Goal: Information Seeking & Learning: Learn about a topic

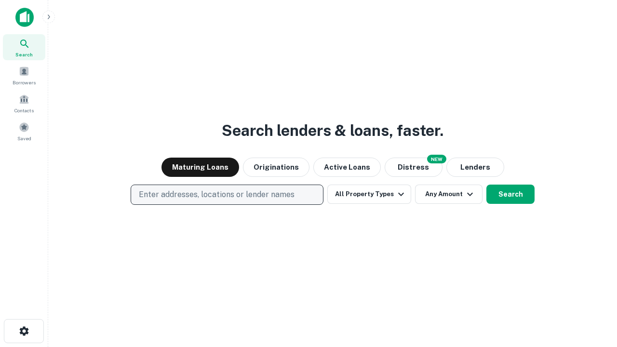
click at [227, 195] on p "Enter addresses, locations or lender names" at bounding box center [217, 195] width 156 height 12
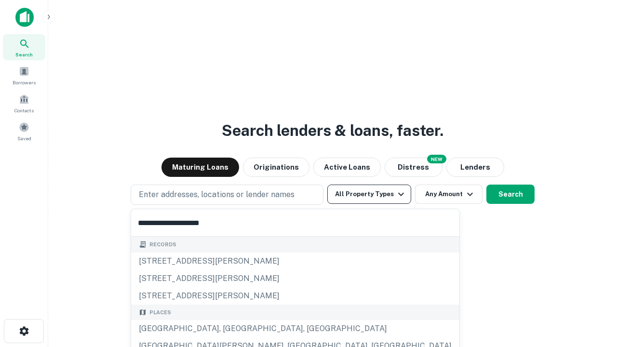
click at [230, 329] on div "Santa Monica, CA, USA" at bounding box center [295, 328] width 328 height 17
click at [369, 194] on button "All Property Types" at bounding box center [369, 194] width 84 height 19
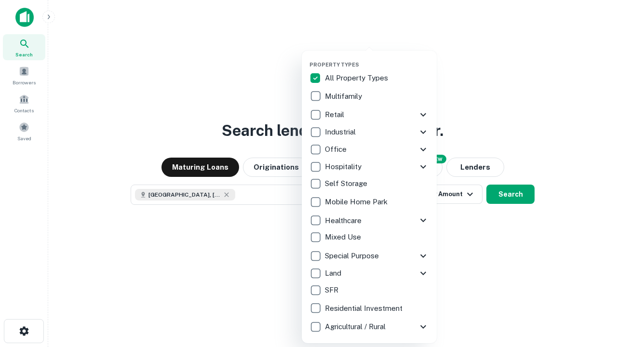
click at [377, 58] on button "button" at bounding box center [377, 58] width 135 height 0
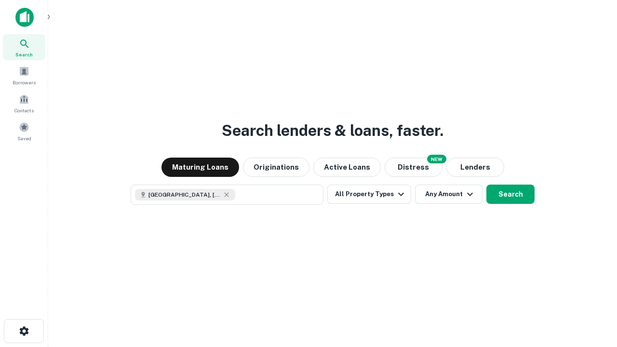
scroll to position [15, 0]
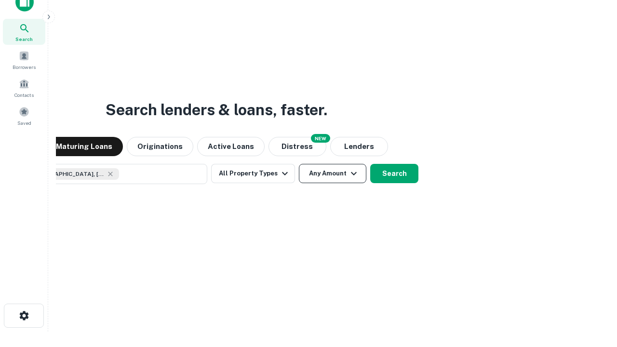
click at [299, 164] on button "Any Amount" at bounding box center [333, 173] width 68 height 19
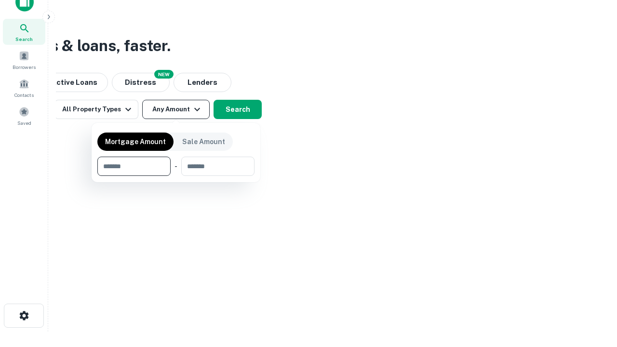
type input "*******"
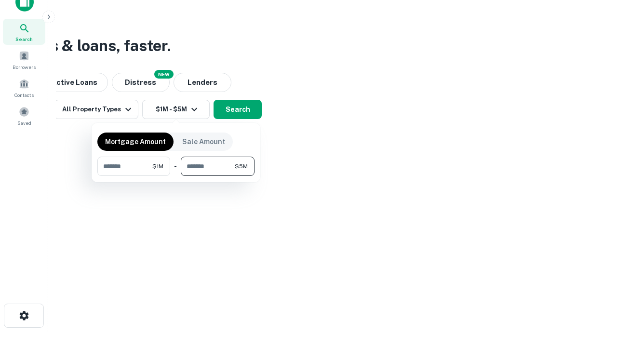
type input "*******"
click at [176, 176] on button "button" at bounding box center [175, 176] width 157 height 0
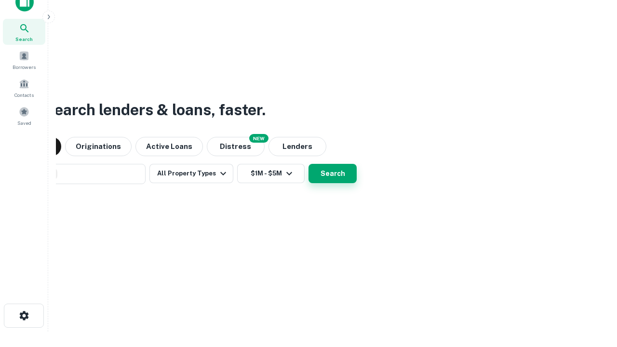
click at [309, 164] on button "Search" at bounding box center [333, 173] width 48 height 19
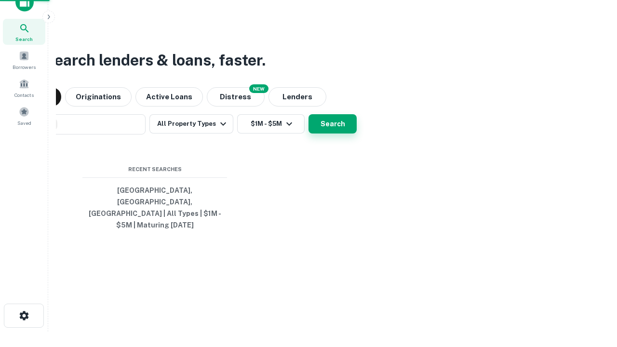
scroll to position [31, 273]
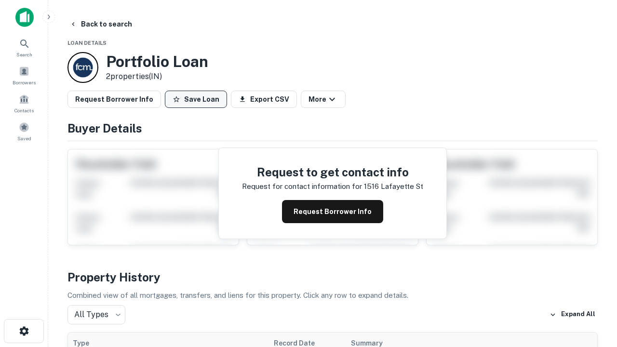
click at [196, 99] on button "Save Loan" at bounding box center [196, 99] width 62 height 17
click at [198, 99] on button "Save Loan" at bounding box center [196, 99] width 62 height 17
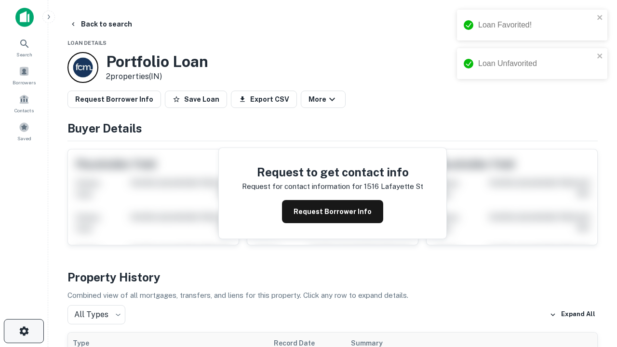
click at [24, 331] on icon "button" at bounding box center [24, 331] width 12 height 12
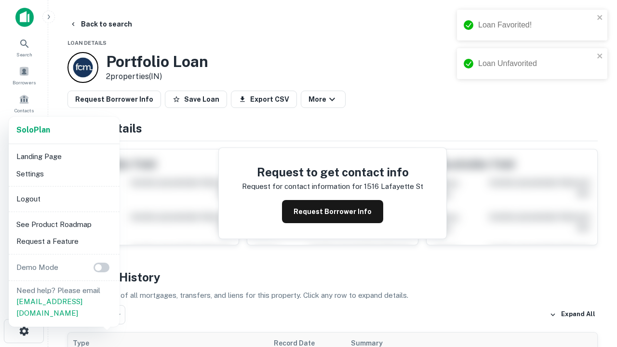
click at [64, 199] on li "Logout" at bounding box center [64, 198] width 103 height 17
